Goal: Information Seeking & Learning: Learn about a topic

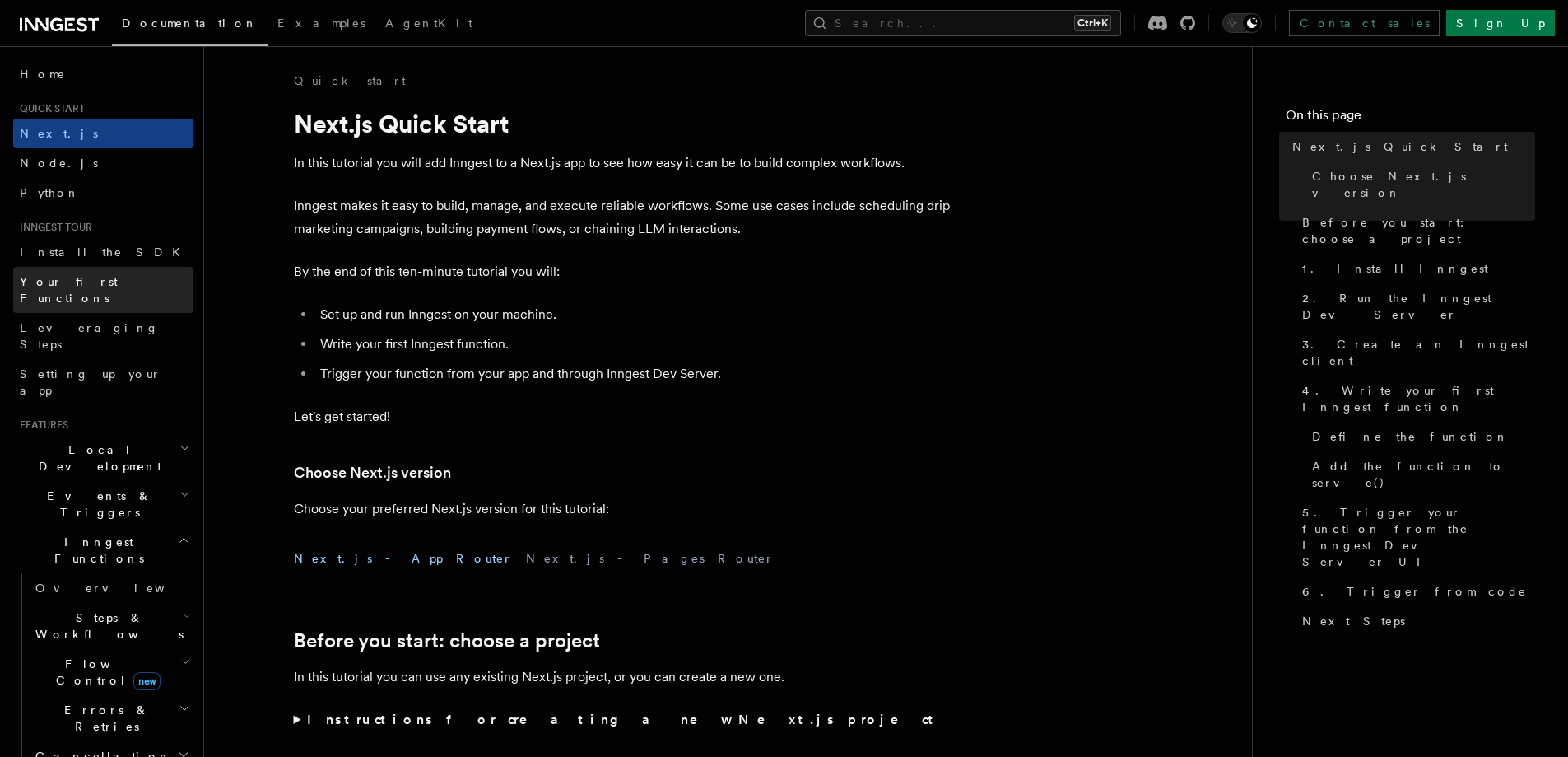
click at [128, 289] on link "Your first Functions" at bounding box center [103, 290] width 181 height 46
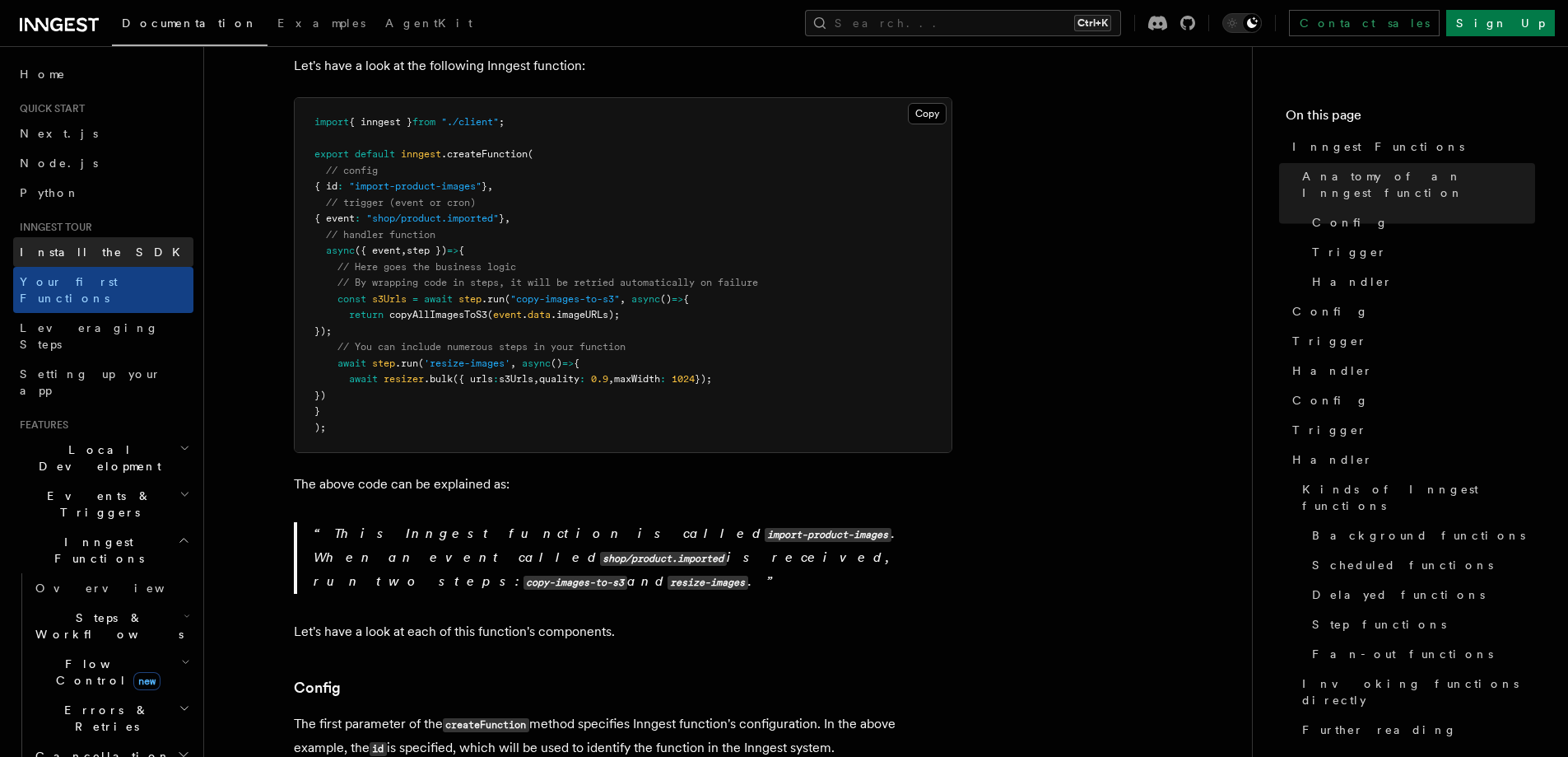
scroll to position [397, 0]
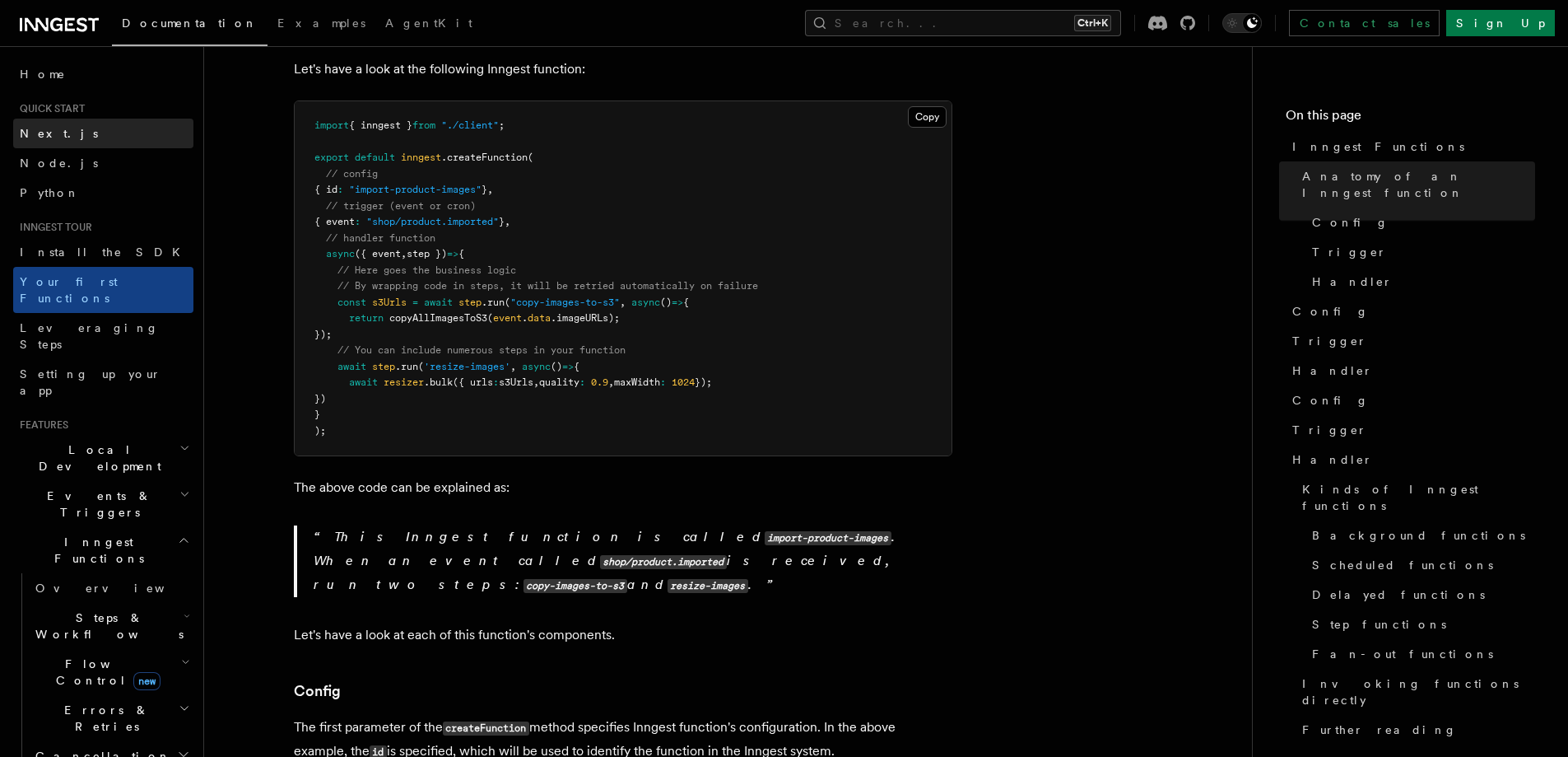
click at [88, 128] on link "Next.js" at bounding box center [103, 134] width 181 height 30
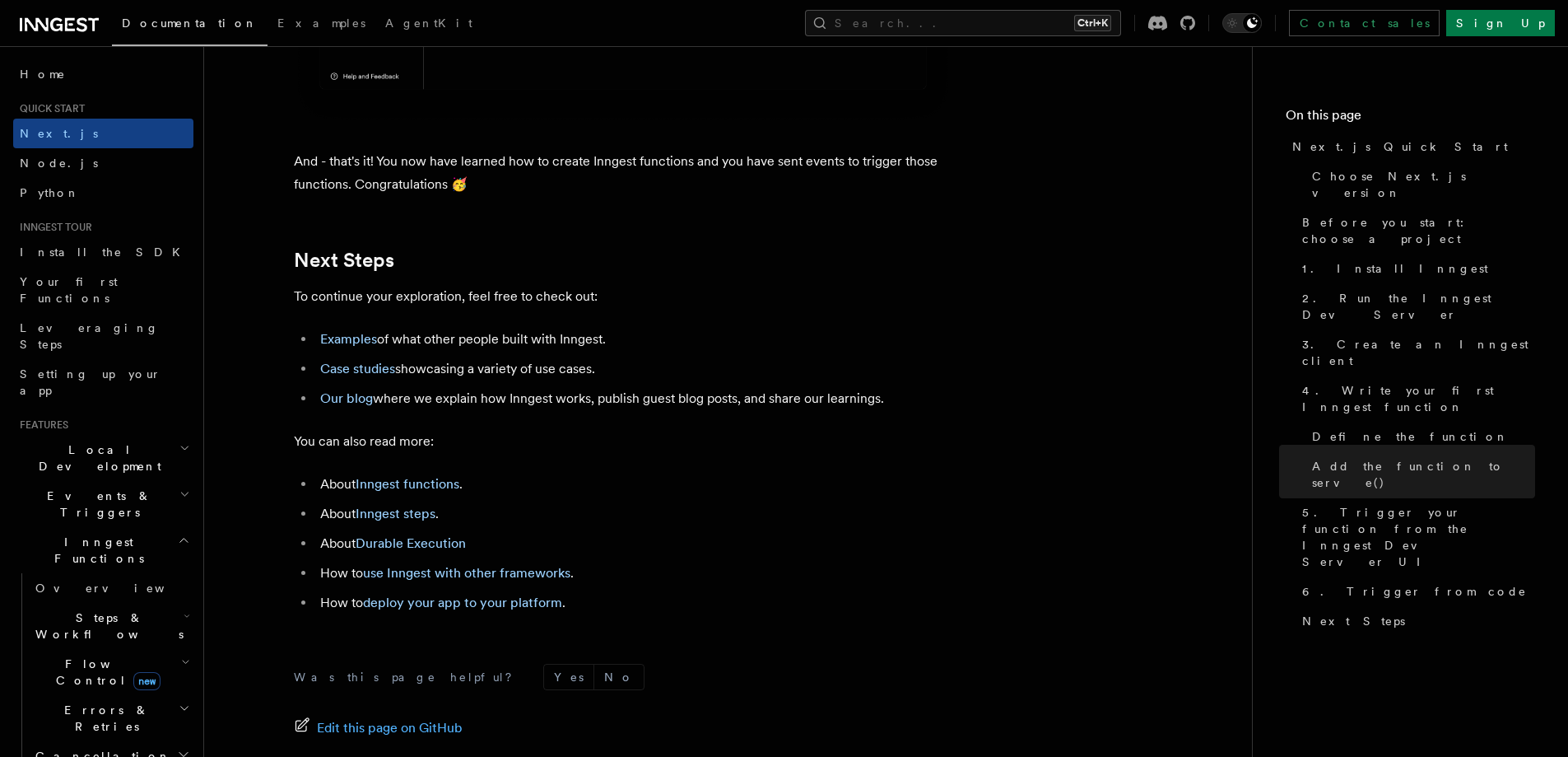
scroll to position [10336, 0]
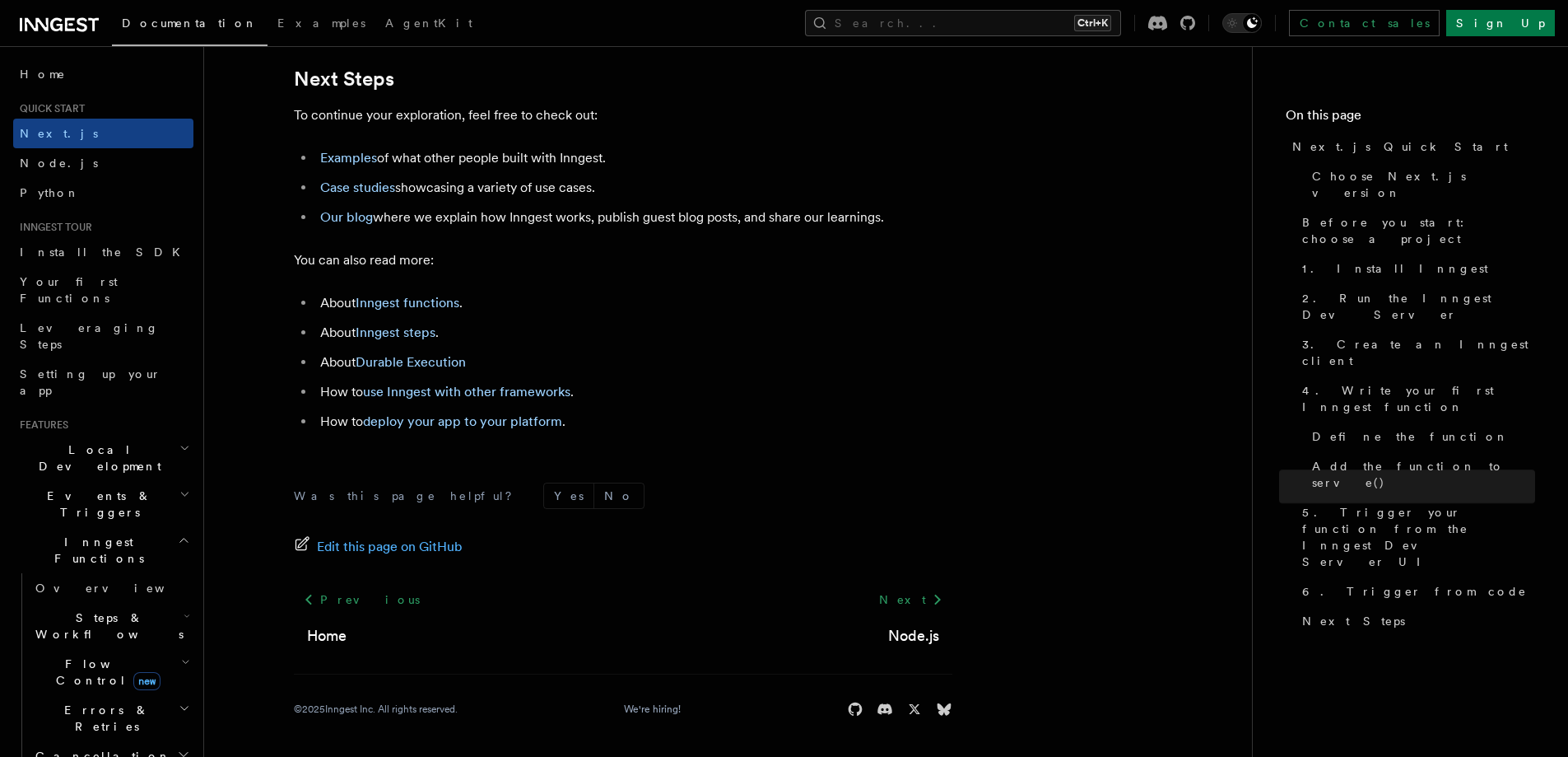
drag, startPoint x: 299, startPoint y: 120, endPoint x: 527, endPoint y: 789, distance: 706.8
copy article "Next.js Quick Start In this tutorial you will add Inngest to a Next.js app to s…"
